Goal: Task Accomplishment & Management: Manage account settings

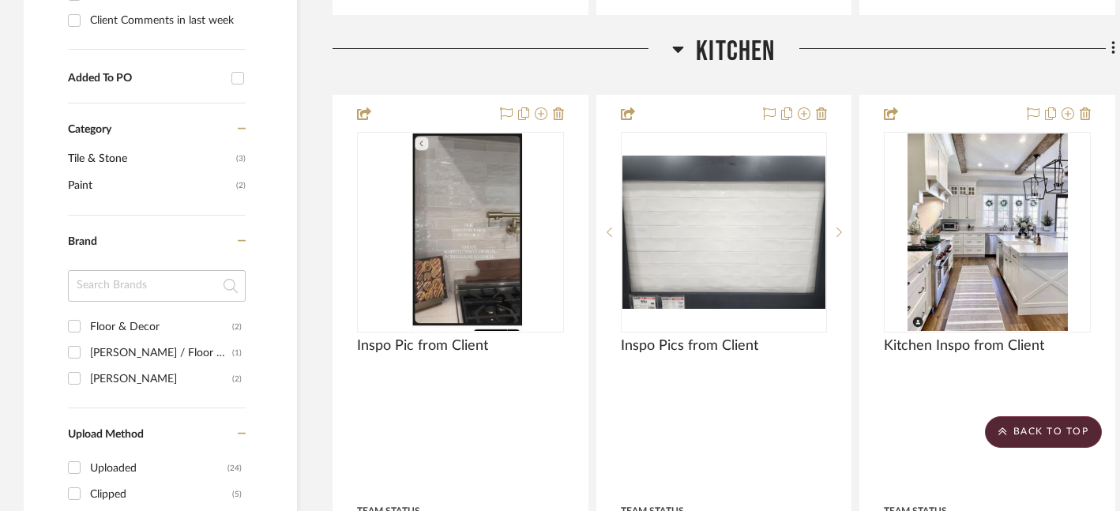
scroll to position [1115, 0]
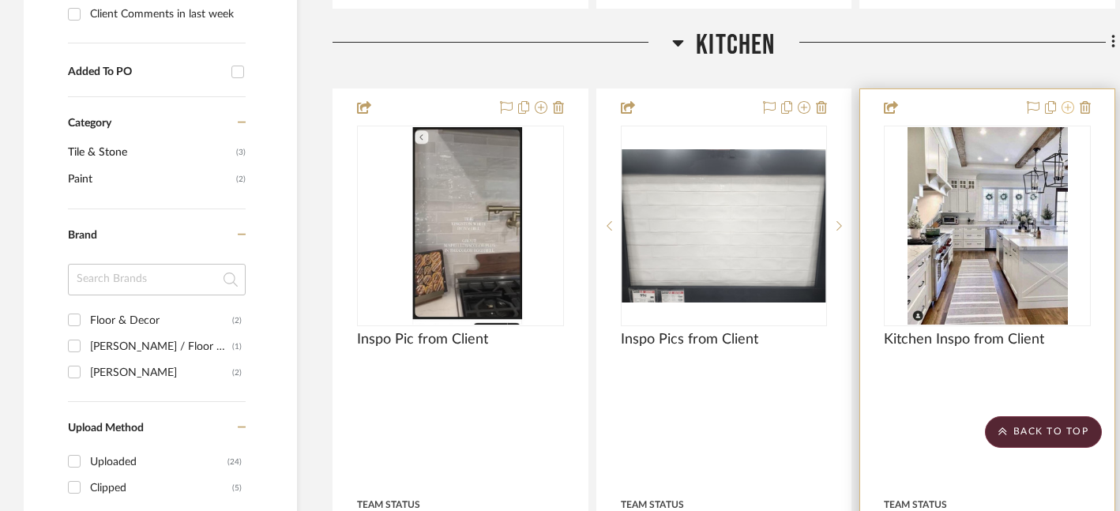
click at [1069, 109] on icon at bounding box center [1067, 107] width 13 height 13
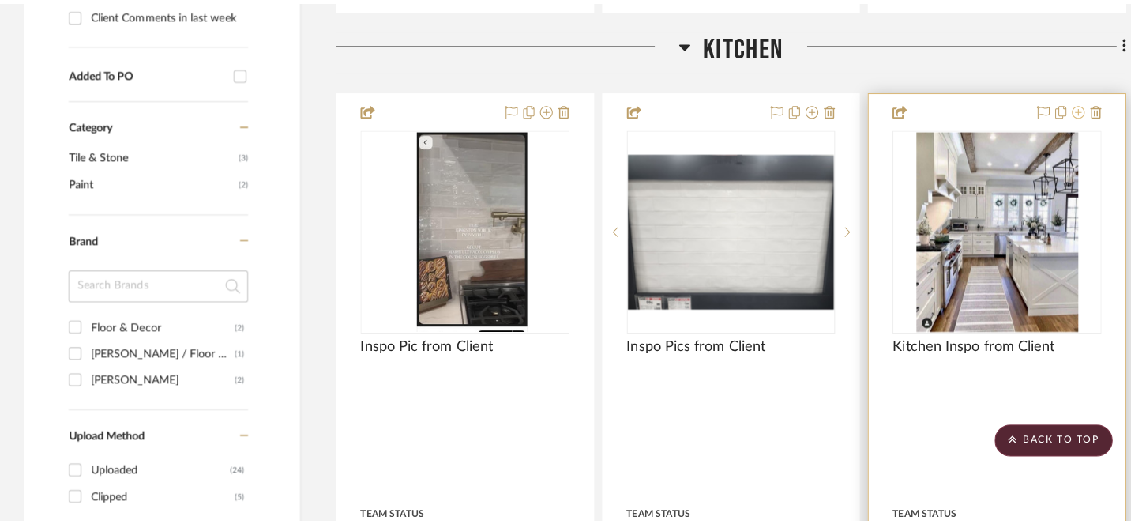
scroll to position [0, 0]
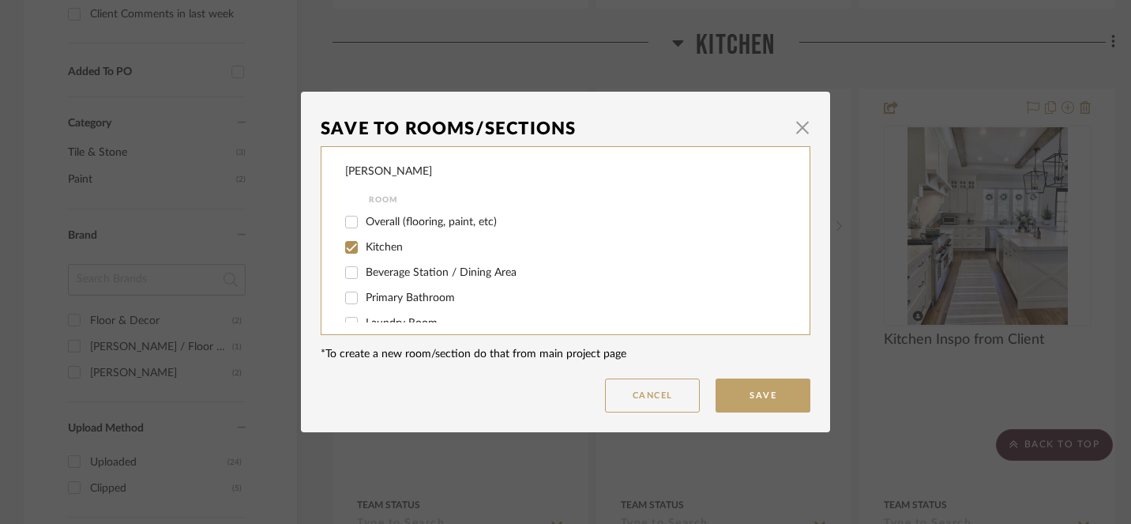
click at [346, 251] on input "Kitchen" at bounding box center [351, 247] width 25 height 25
checkbox input "false"
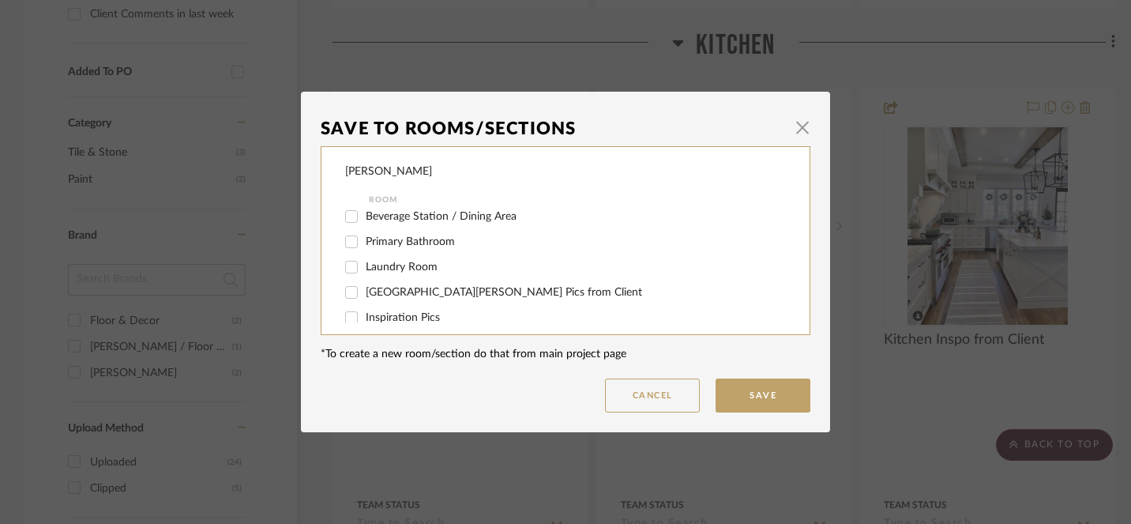
scroll to position [73, 0]
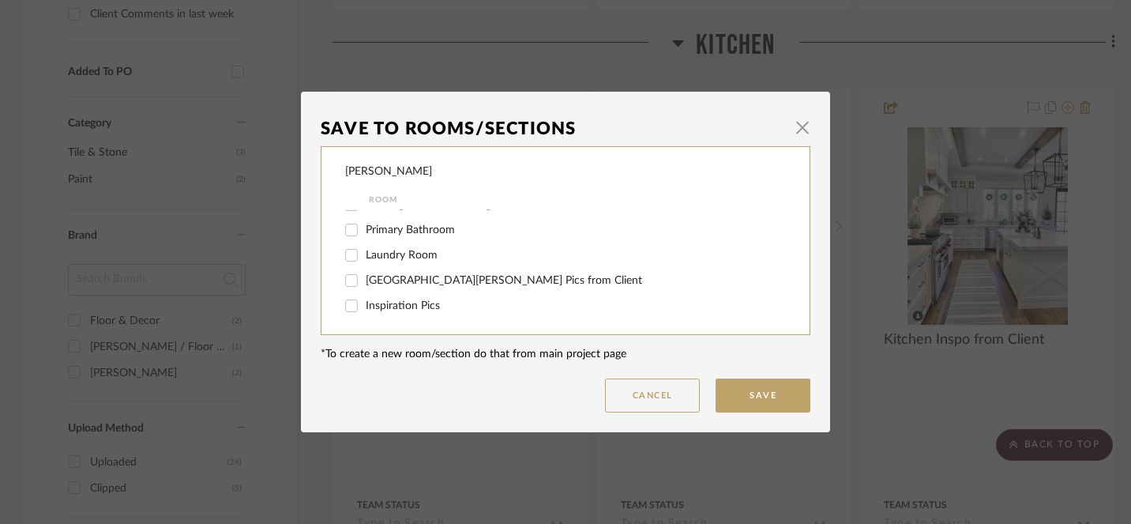
click at [347, 310] on input "Inspiration Pics" at bounding box center [351, 305] width 25 height 25
checkbox input "true"
click at [750, 395] on button "Save" at bounding box center [762, 395] width 95 height 34
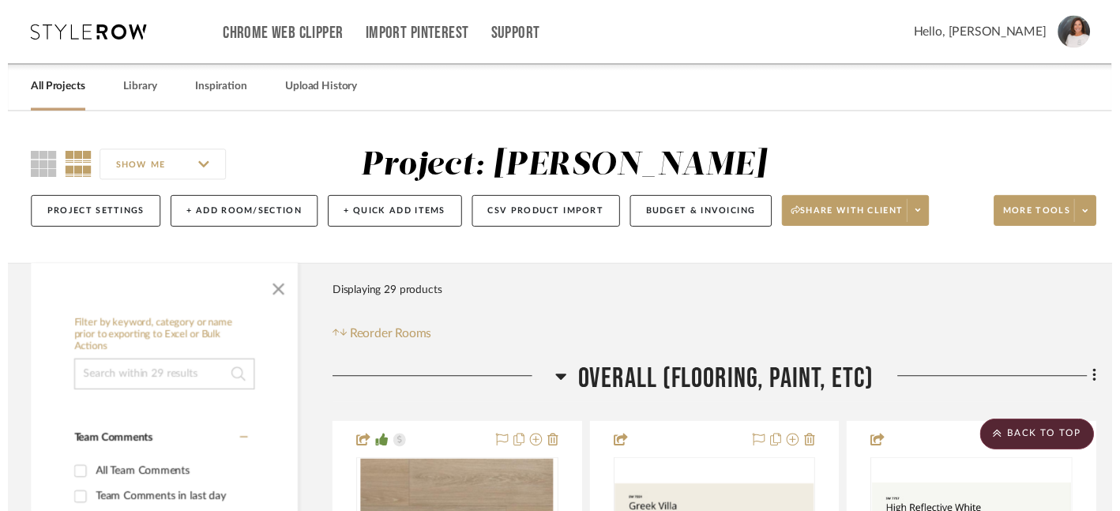
scroll to position [1115, 0]
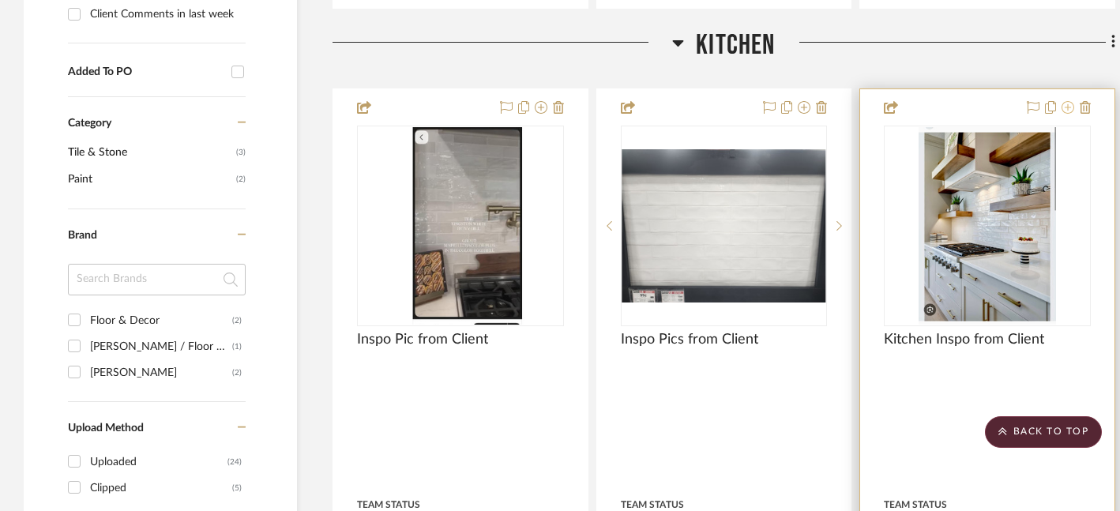
click at [1064, 108] on icon at bounding box center [1067, 107] width 13 height 13
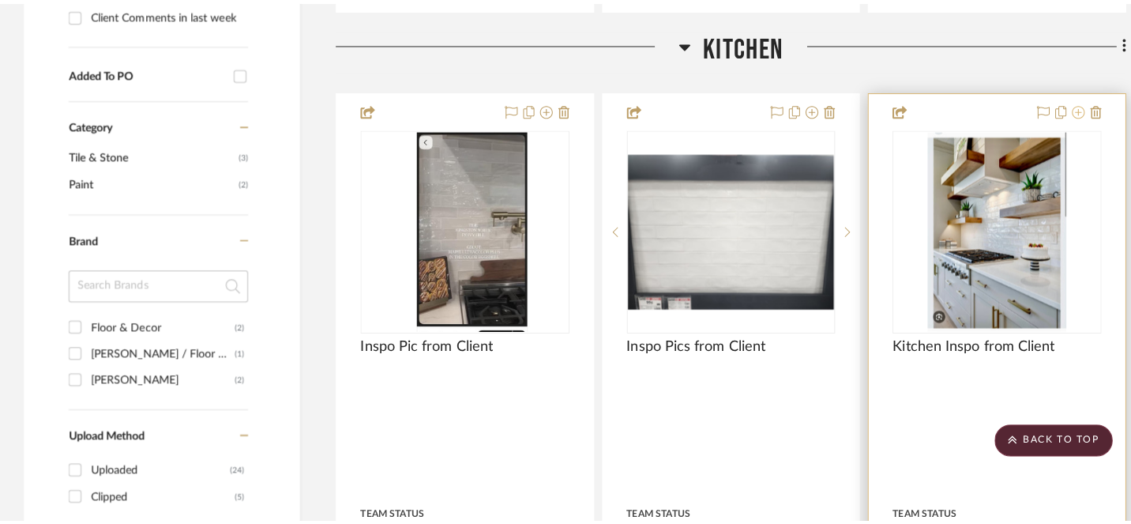
scroll to position [0, 0]
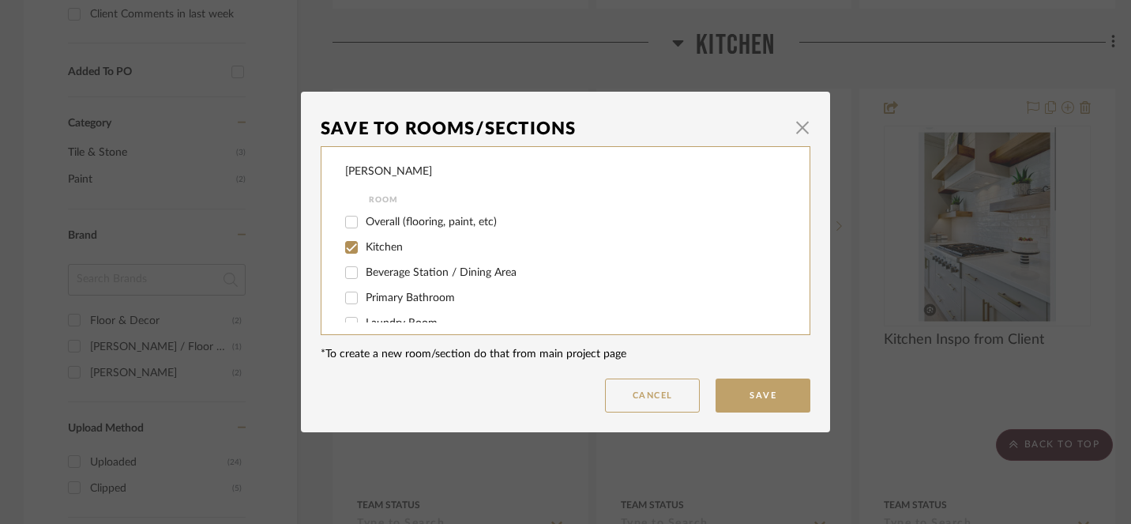
click at [347, 250] on input "Kitchen" at bounding box center [351, 247] width 25 height 25
checkbox input "false"
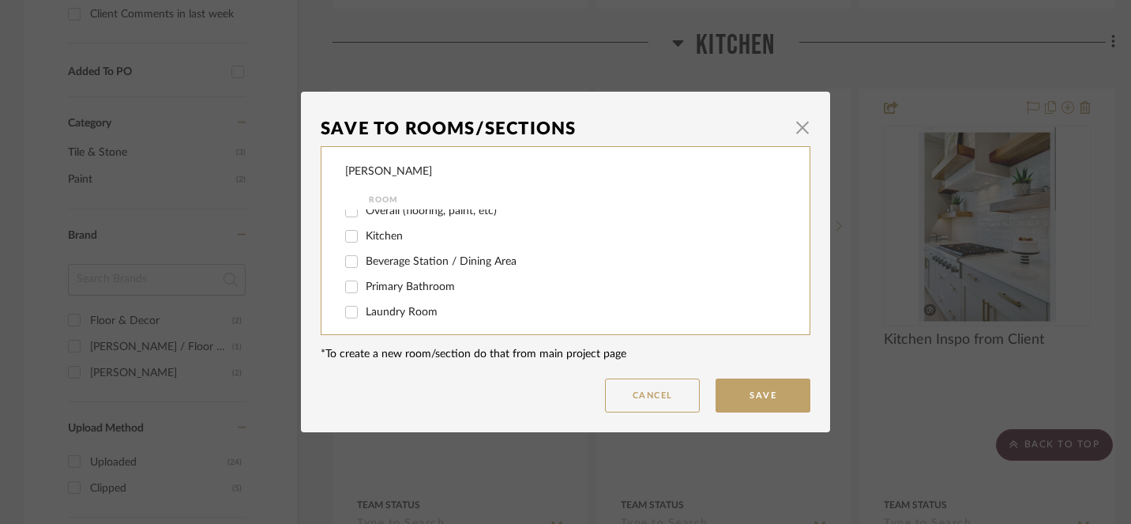
scroll to position [73, 0]
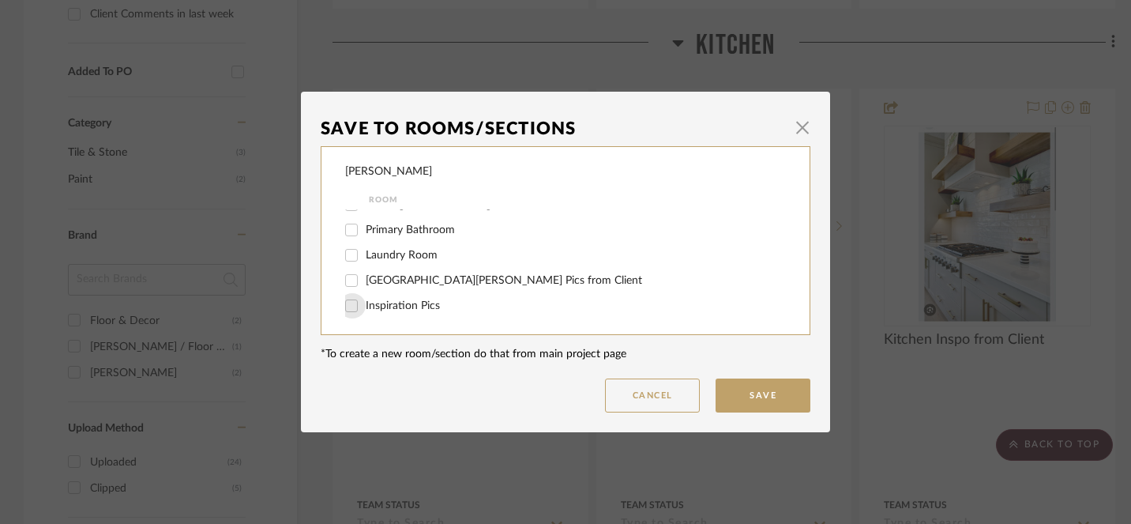
click at [346, 302] on input "Inspiration Pics" at bounding box center [351, 305] width 25 height 25
checkbox input "true"
click at [761, 401] on button "Save" at bounding box center [762, 395] width 95 height 34
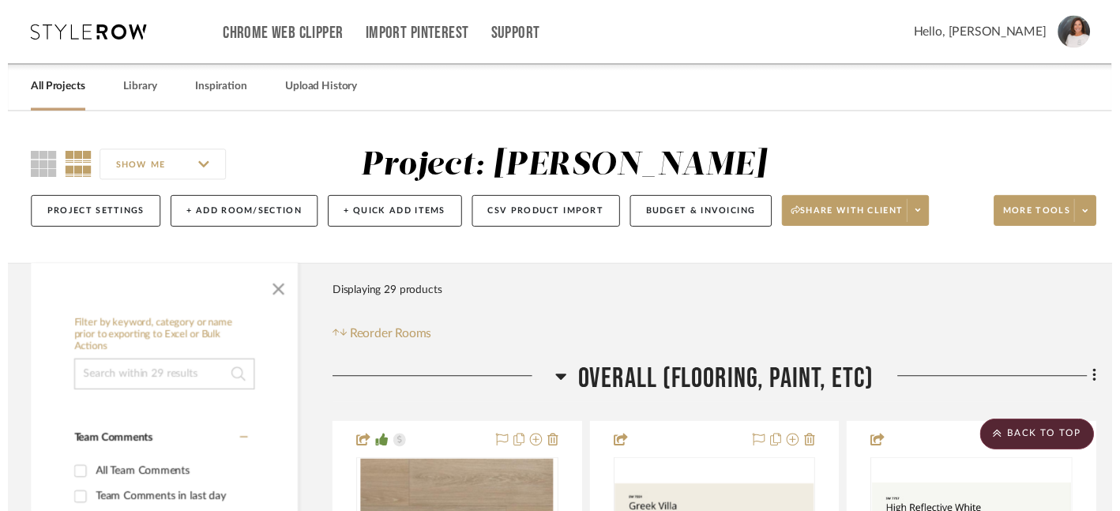
scroll to position [1115, 0]
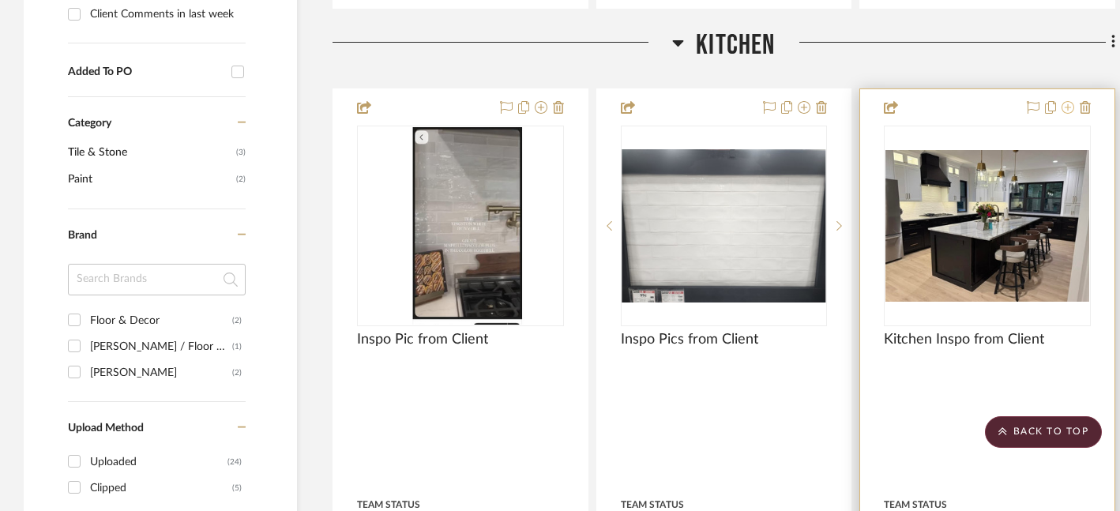
click at [1067, 106] on icon at bounding box center [1067, 107] width 13 height 13
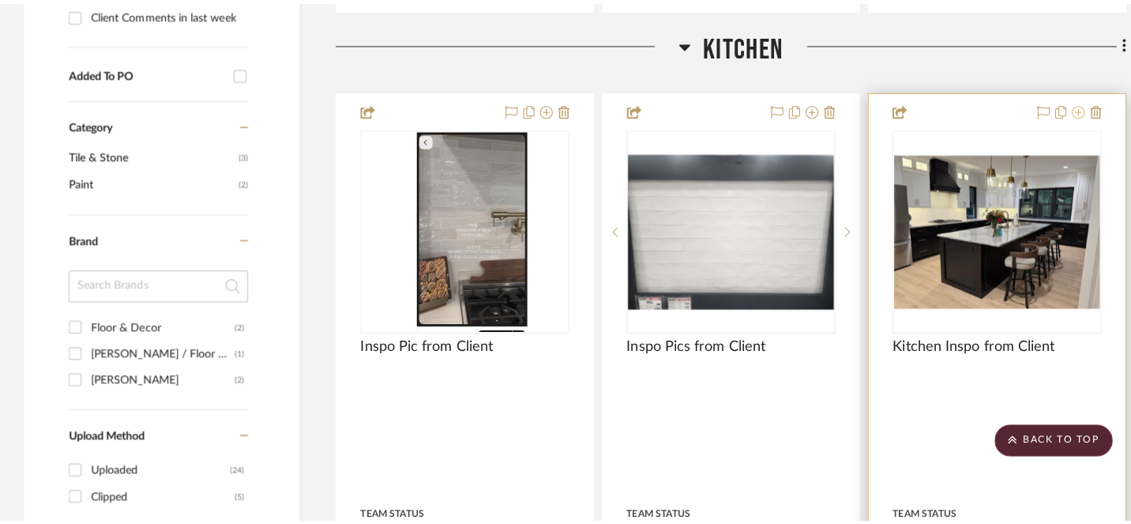
scroll to position [0, 0]
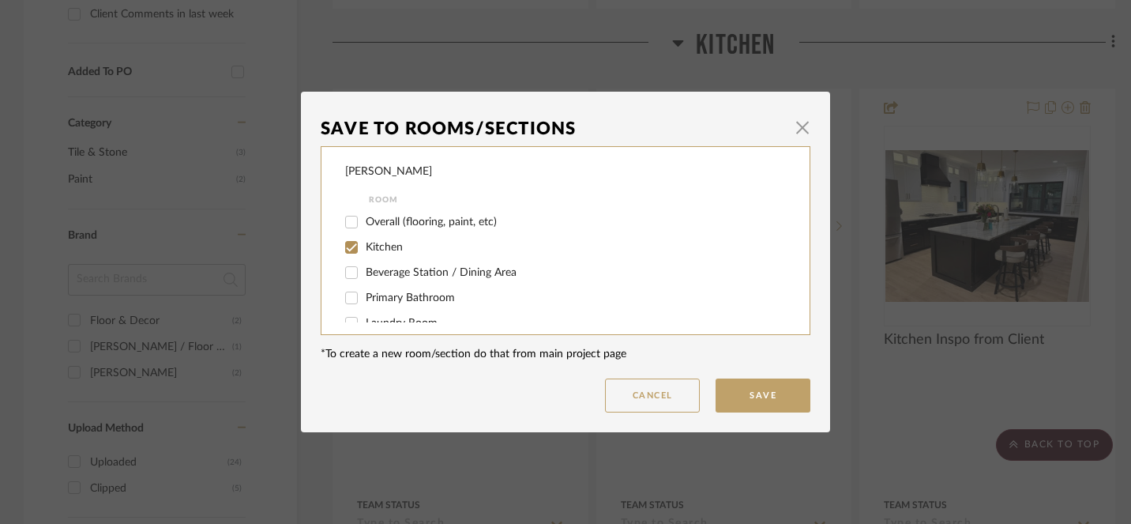
click at [343, 244] on input "Kitchen" at bounding box center [351, 247] width 25 height 25
checkbox input "false"
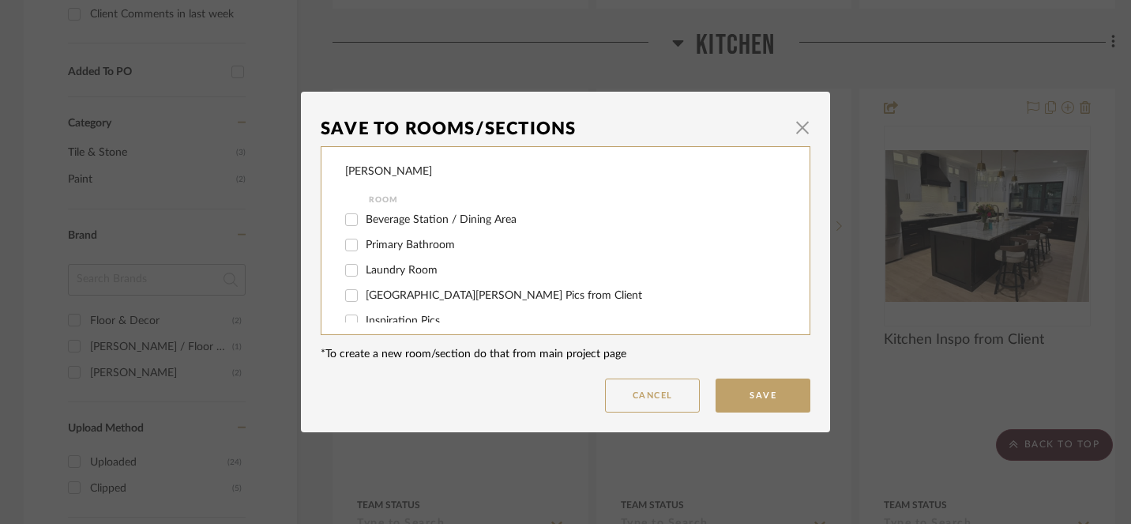
scroll to position [73, 0]
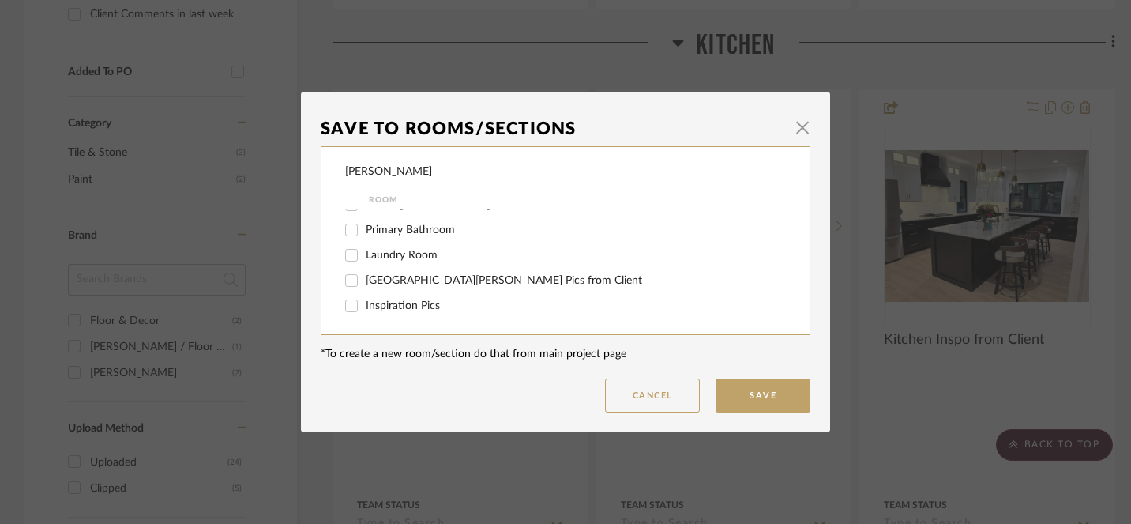
click at [354, 302] on input "Inspiration Pics" at bounding box center [351, 305] width 25 height 25
checkbox input "true"
click at [761, 399] on button "Save" at bounding box center [762, 395] width 95 height 34
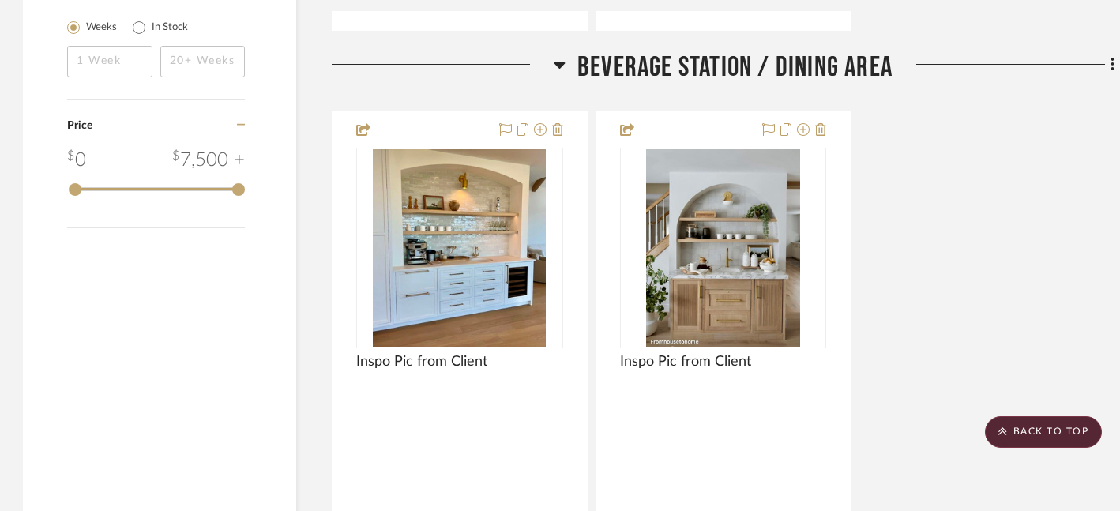
scroll to position [1868, 2]
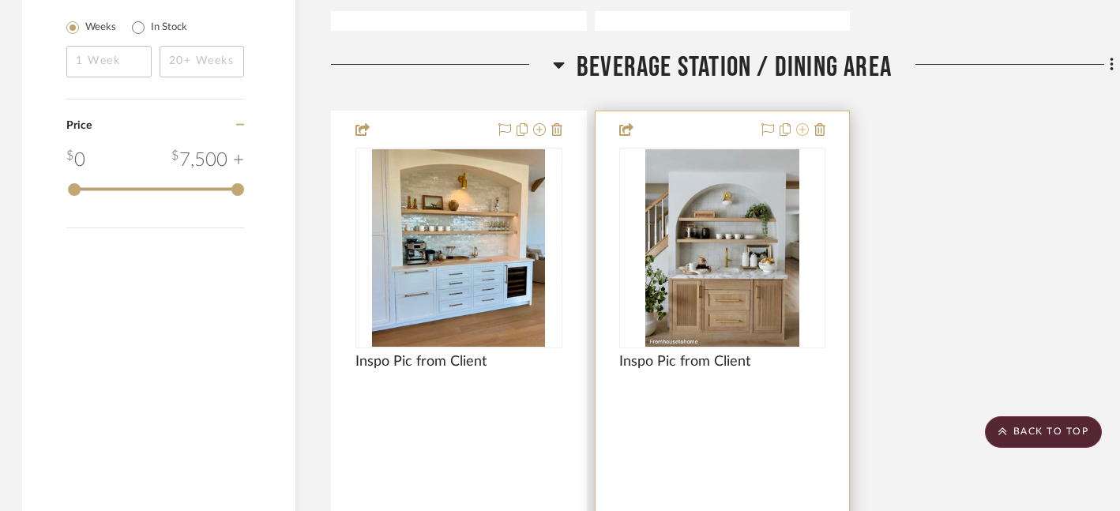
click at [801, 126] on icon at bounding box center [802, 129] width 13 height 13
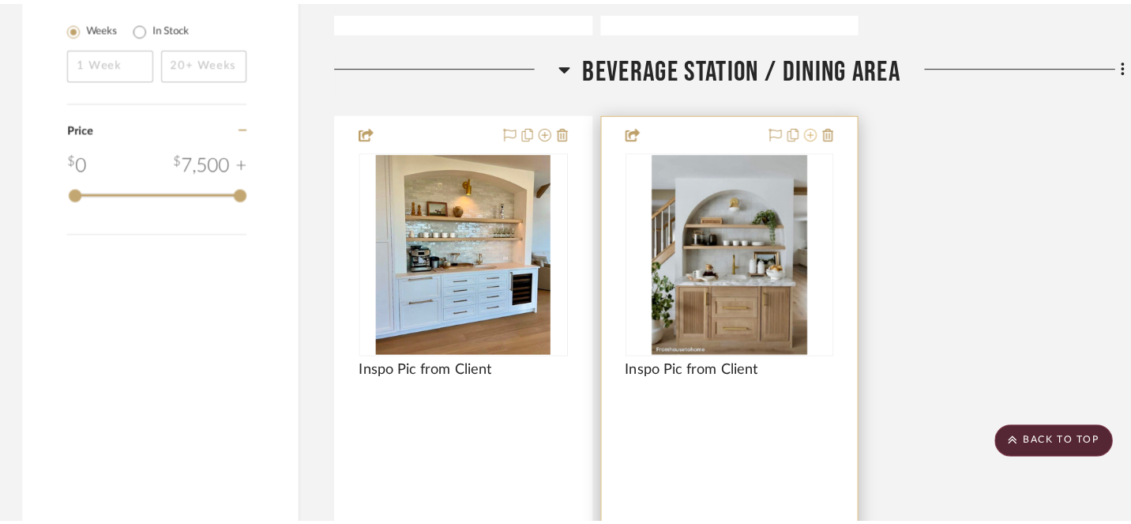
scroll to position [0, 0]
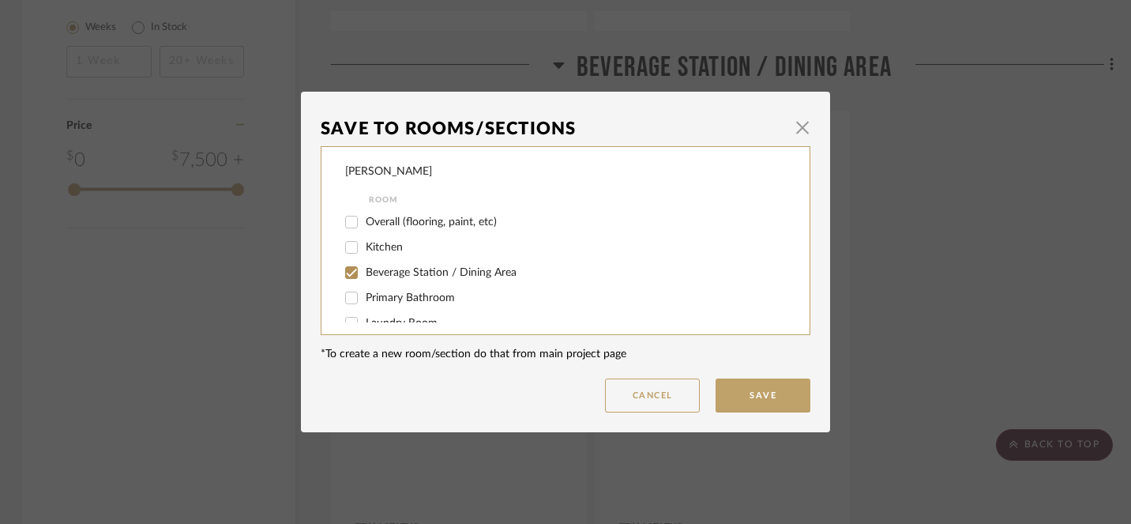
click at [349, 278] on input "Beverage Station / Dining Area" at bounding box center [351, 272] width 25 height 25
checkbox input "false"
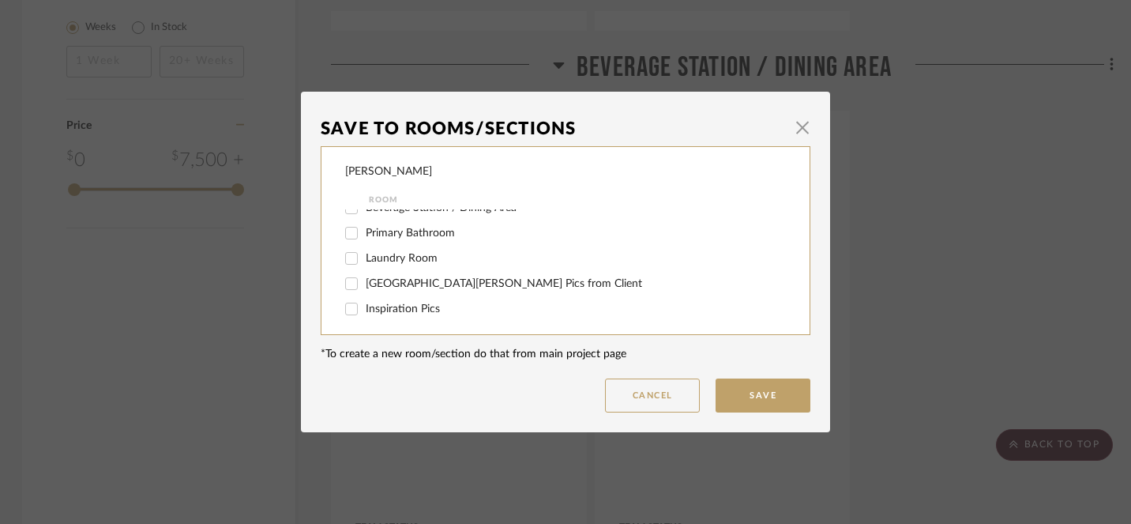
scroll to position [73, 0]
click at [344, 308] on input "Inspiration Pics" at bounding box center [351, 305] width 25 height 25
checkbox input "true"
click at [750, 400] on button "Save" at bounding box center [762, 395] width 95 height 34
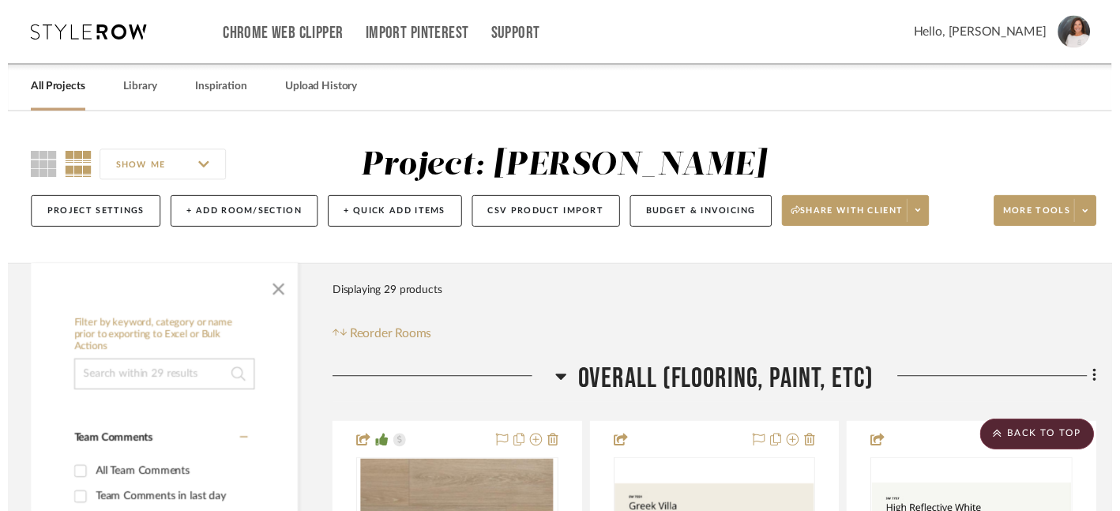
scroll to position [1868, 2]
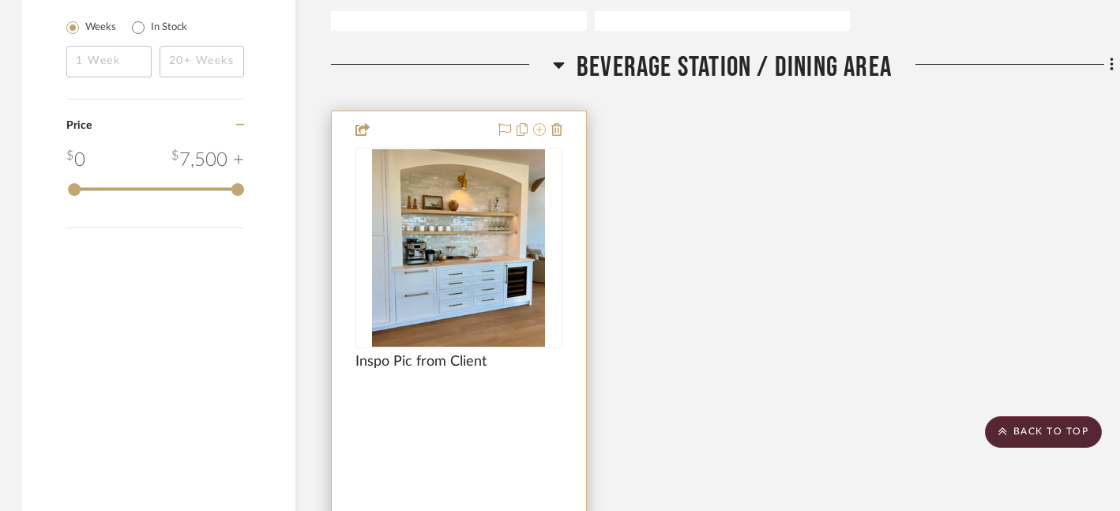
click at [539, 126] on icon at bounding box center [539, 129] width 13 height 13
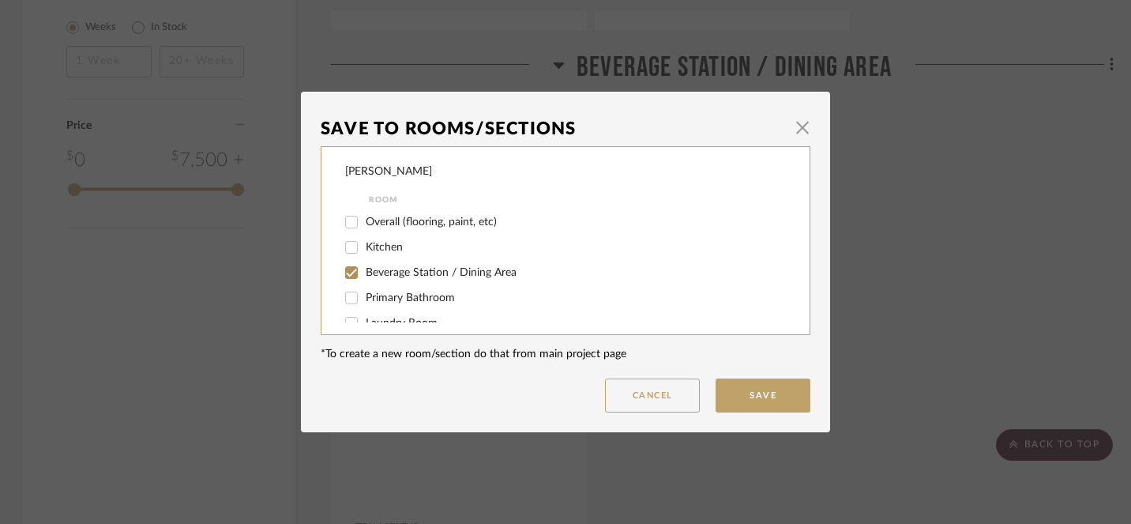
scroll to position [73, 0]
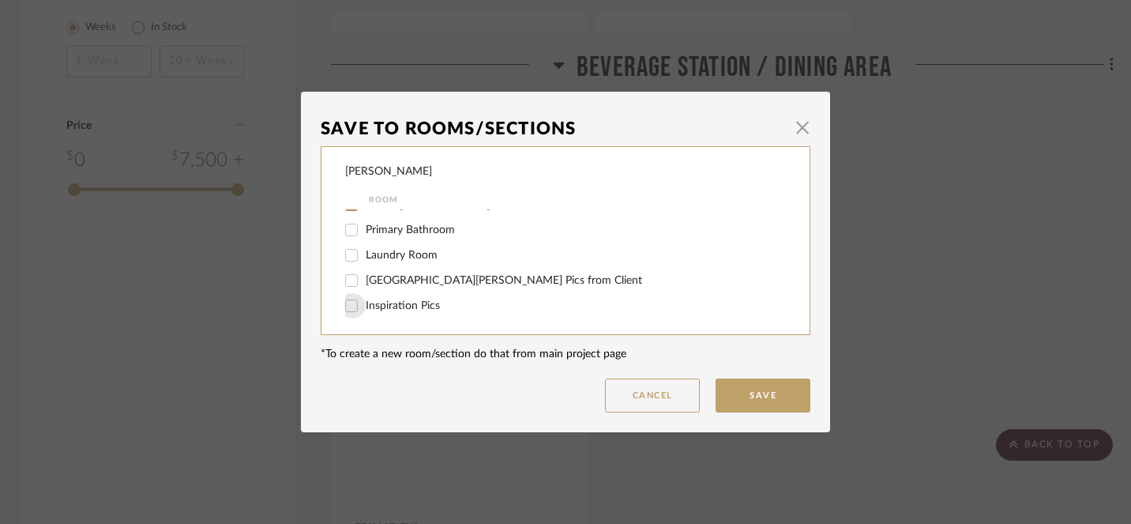
click at [349, 308] on input "Inspiration Pics" at bounding box center [351, 305] width 25 height 25
checkbox input "true"
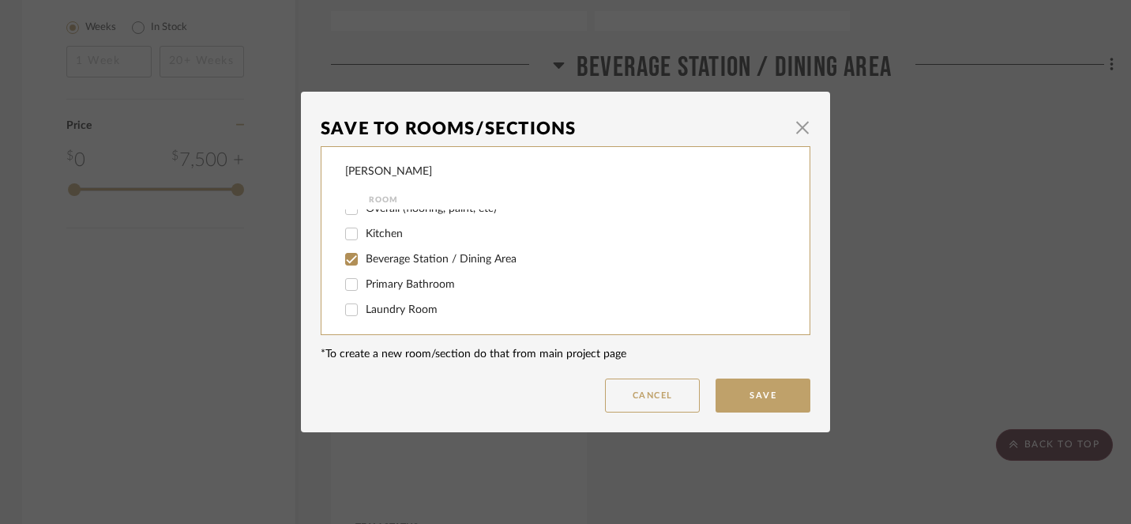
scroll to position [0, 0]
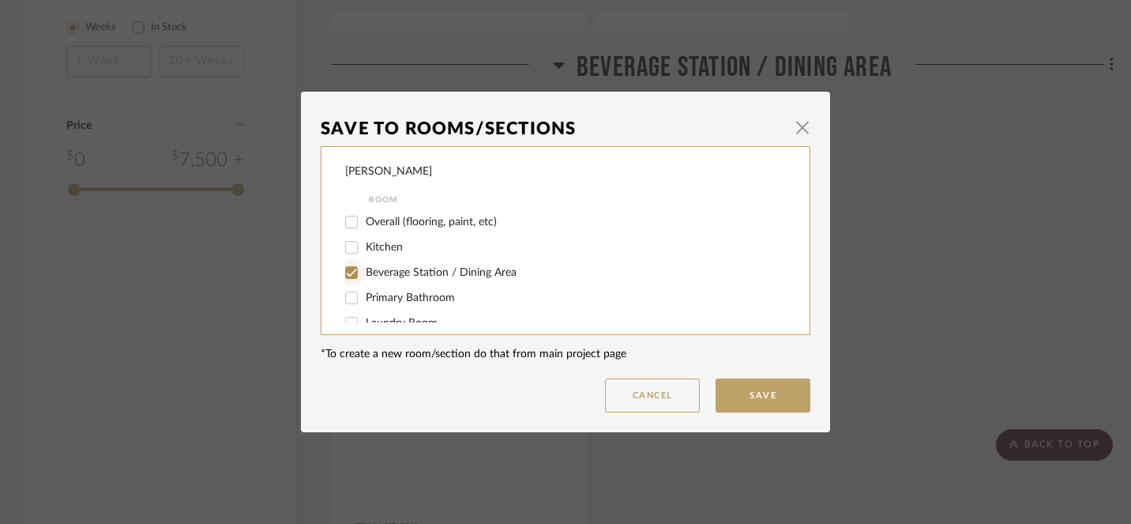
click at [346, 271] on input "Beverage Station / Dining Area" at bounding box center [351, 272] width 25 height 25
checkbox input "false"
click at [768, 392] on button "Save" at bounding box center [762, 395] width 95 height 34
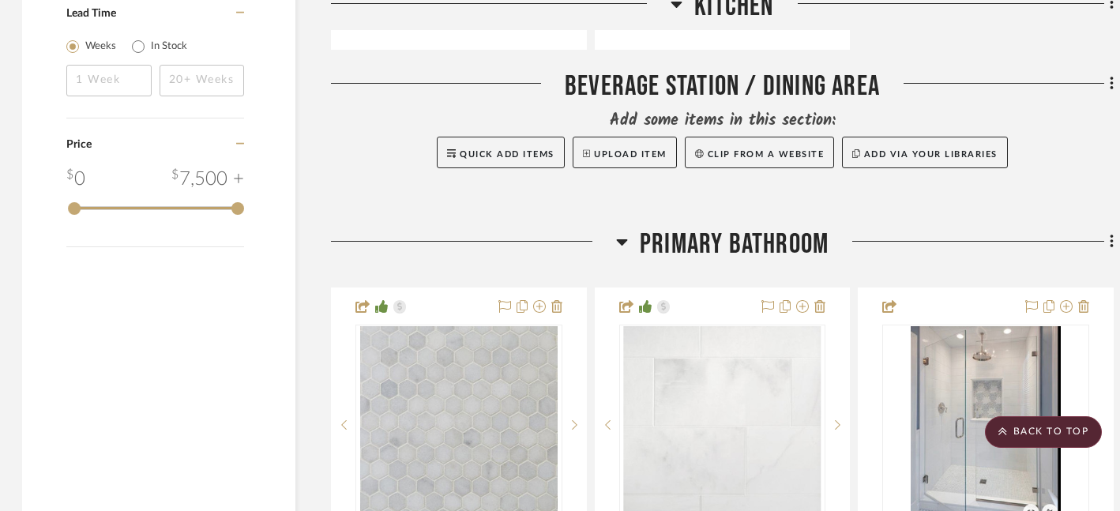
scroll to position [1850, 2]
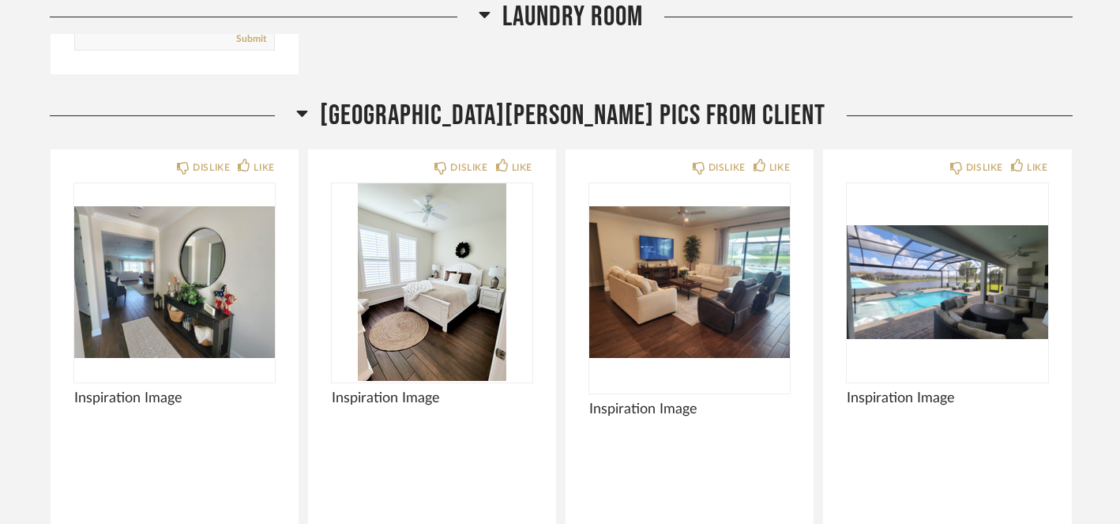
scroll to position [3600, 0]
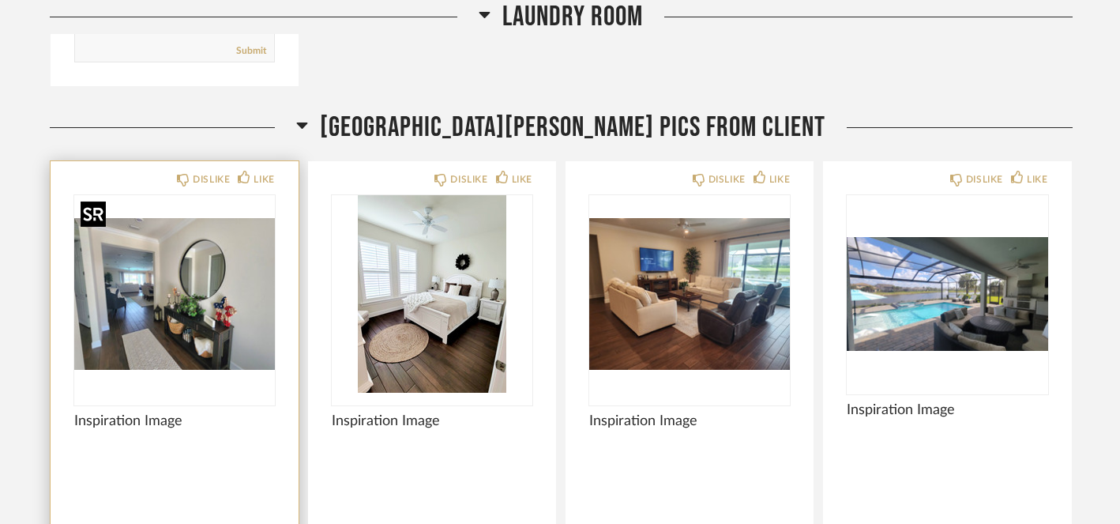
click at [235, 270] on img "0" at bounding box center [174, 293] width 201 height 197
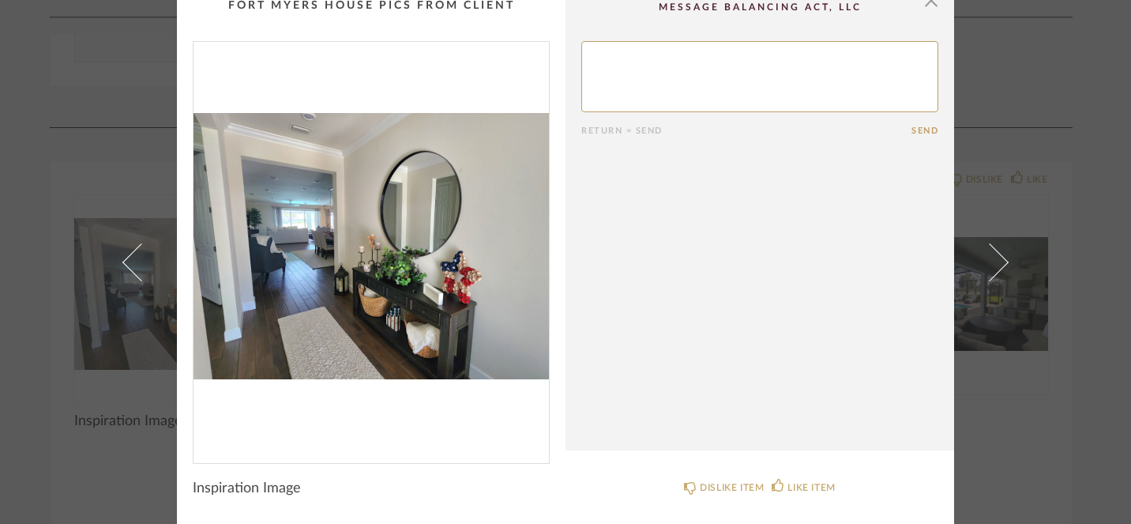
scroll to position [0, 0]
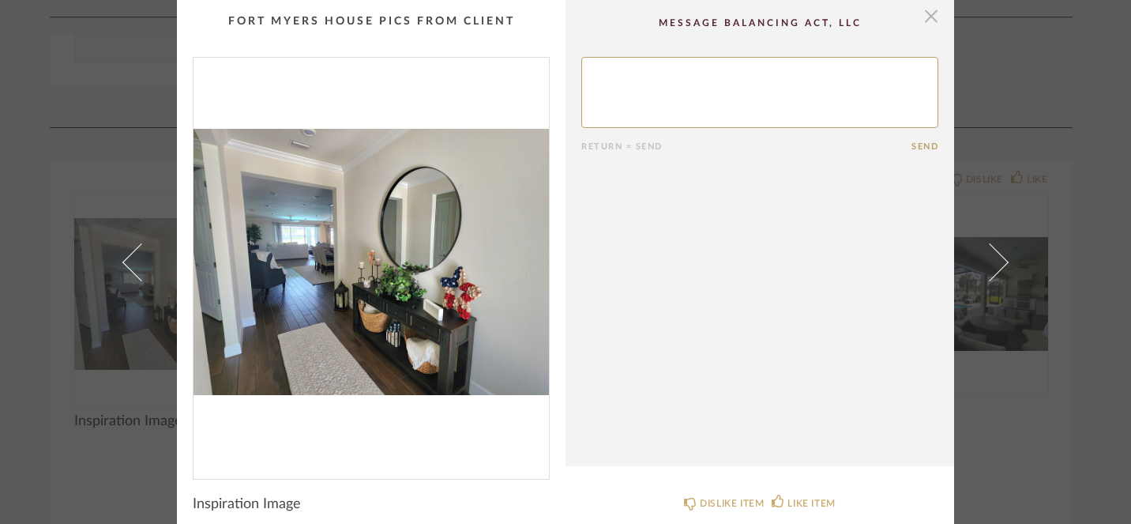
click at [922, 21] on span "button" at bounding box center [931, 16] width 32 height 32
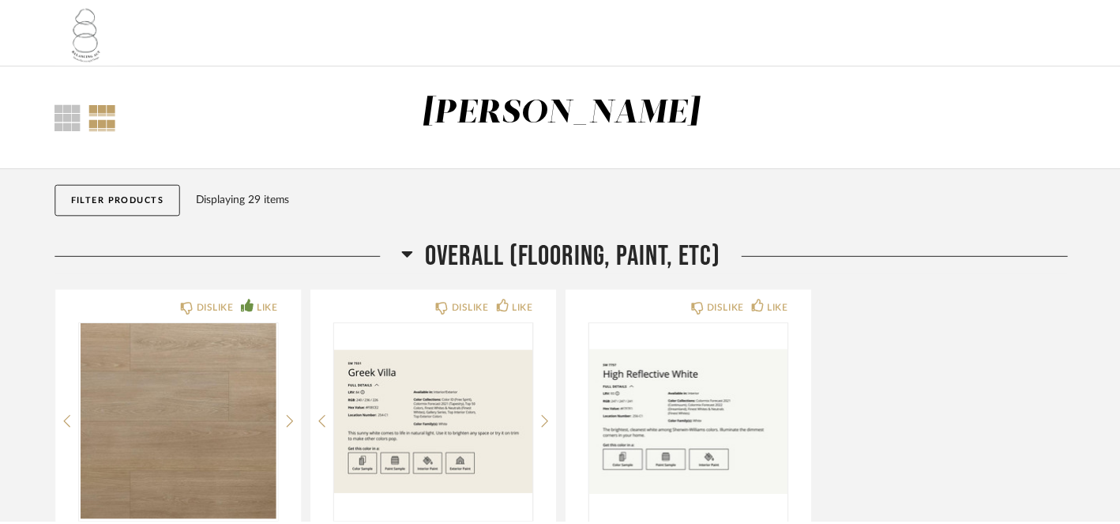
scroll to position [3600, 0]
